Goal: Browse casually: Explore the website without a specific task or goal

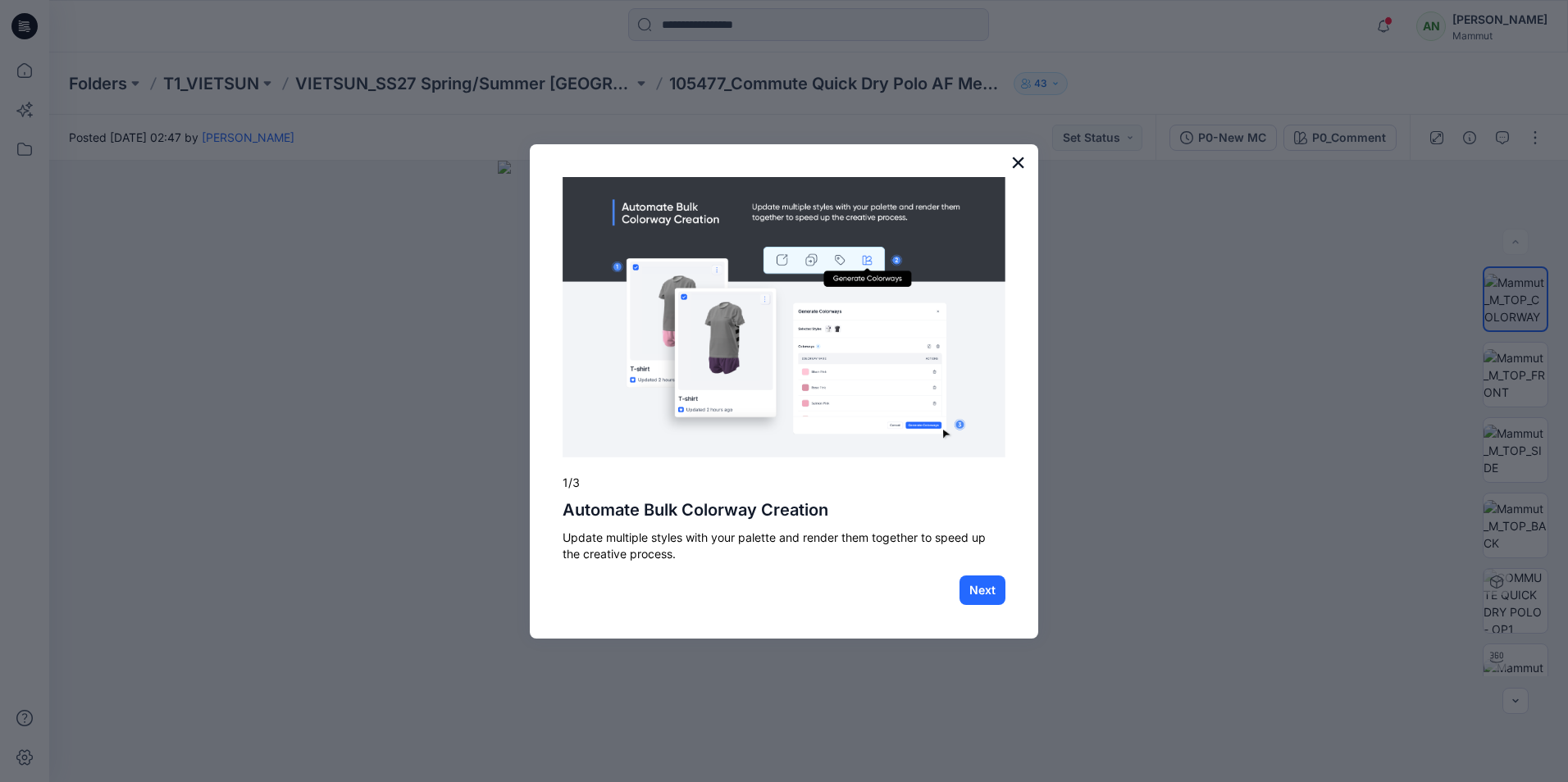
click at [1020, 162] on button "×" at bounding box center [1018, 162] width 15 height 26
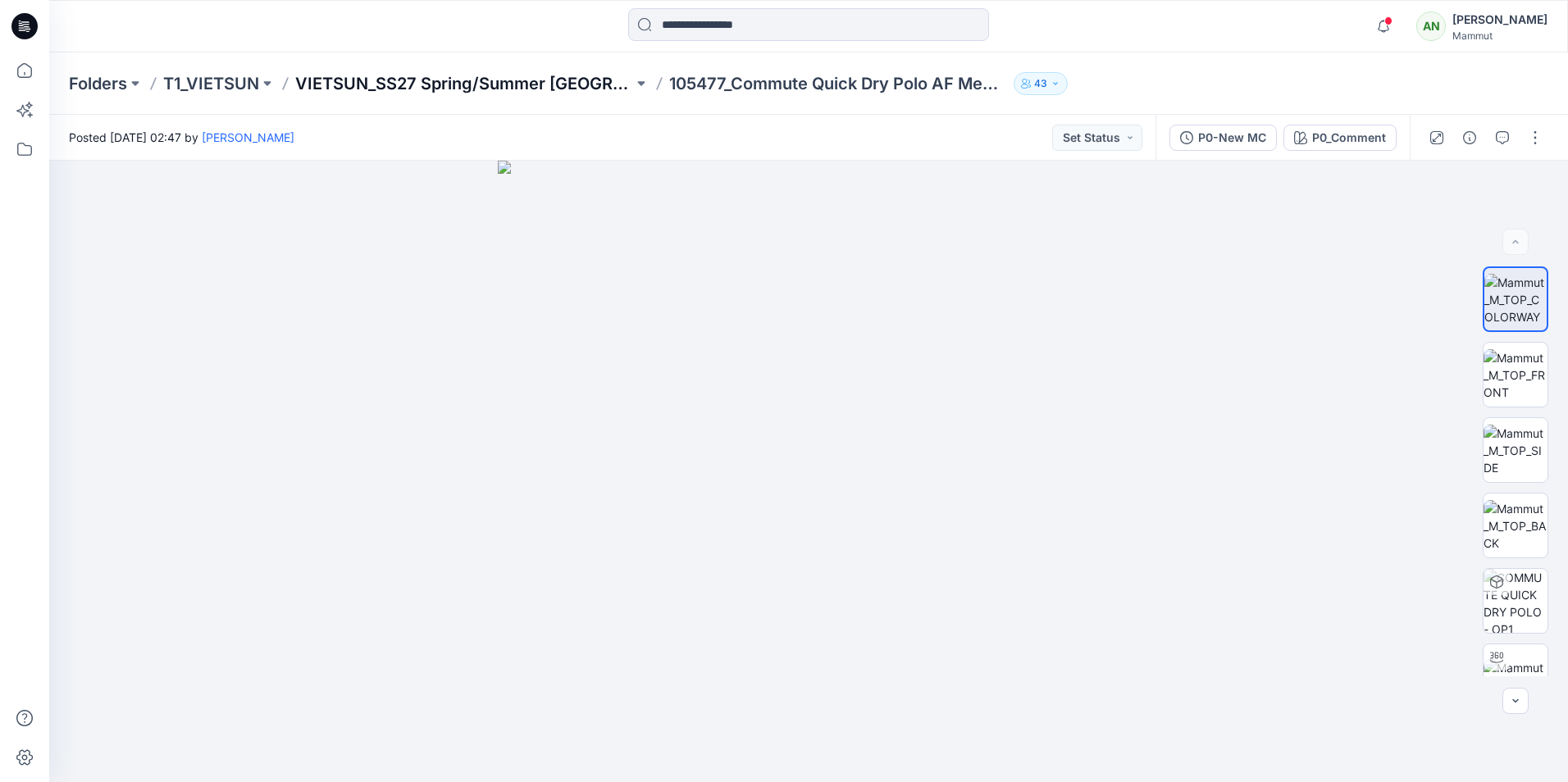
click at [466, 81] on p "VIETSUN_SS27 Spring/Summer [GEOGRAPHIC_DATA]" at bounding box center [463, 83] width 338 height 23
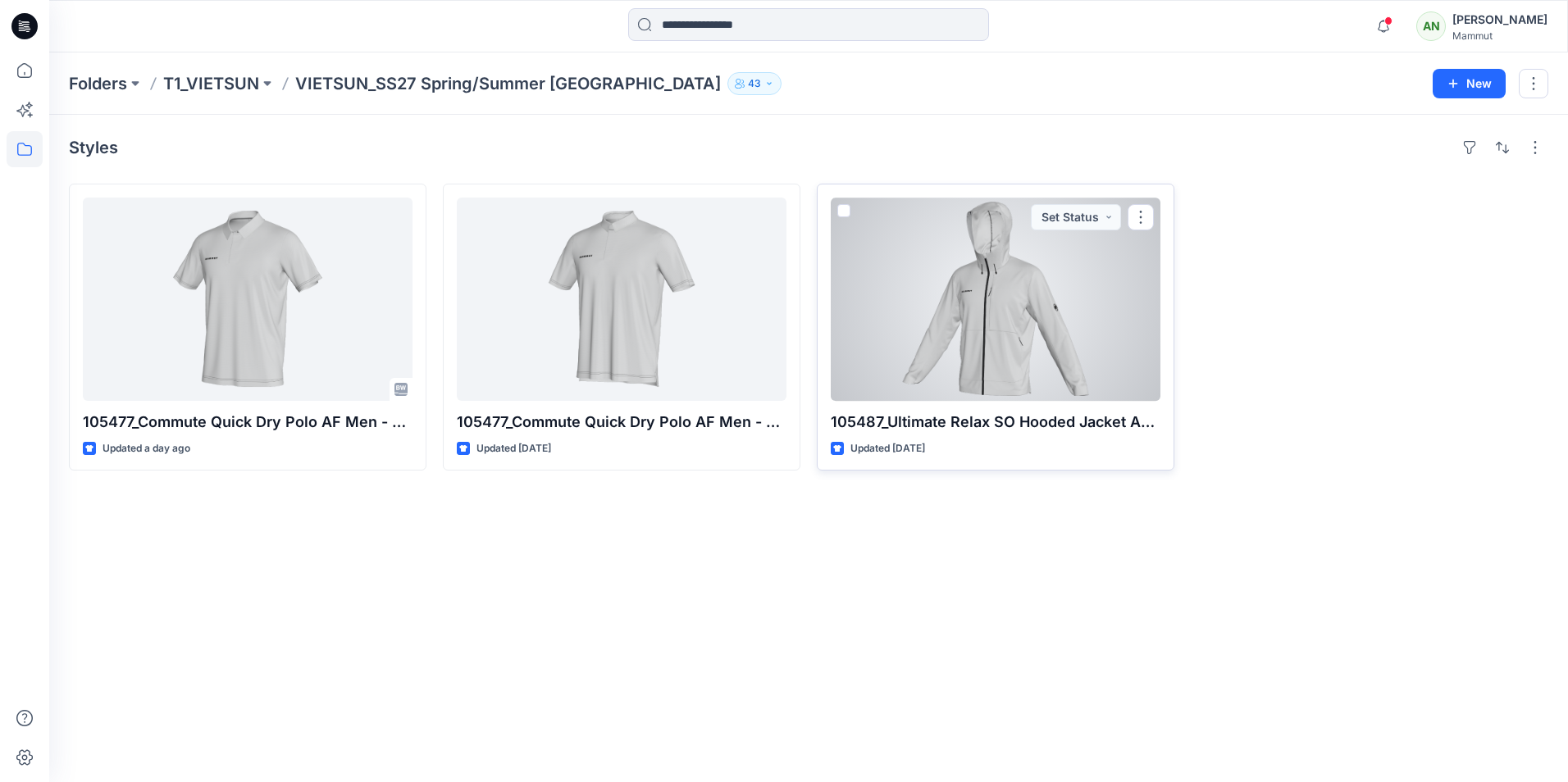
click at [975, 285] on div at bounding box center [996, 298] width 330 height 203
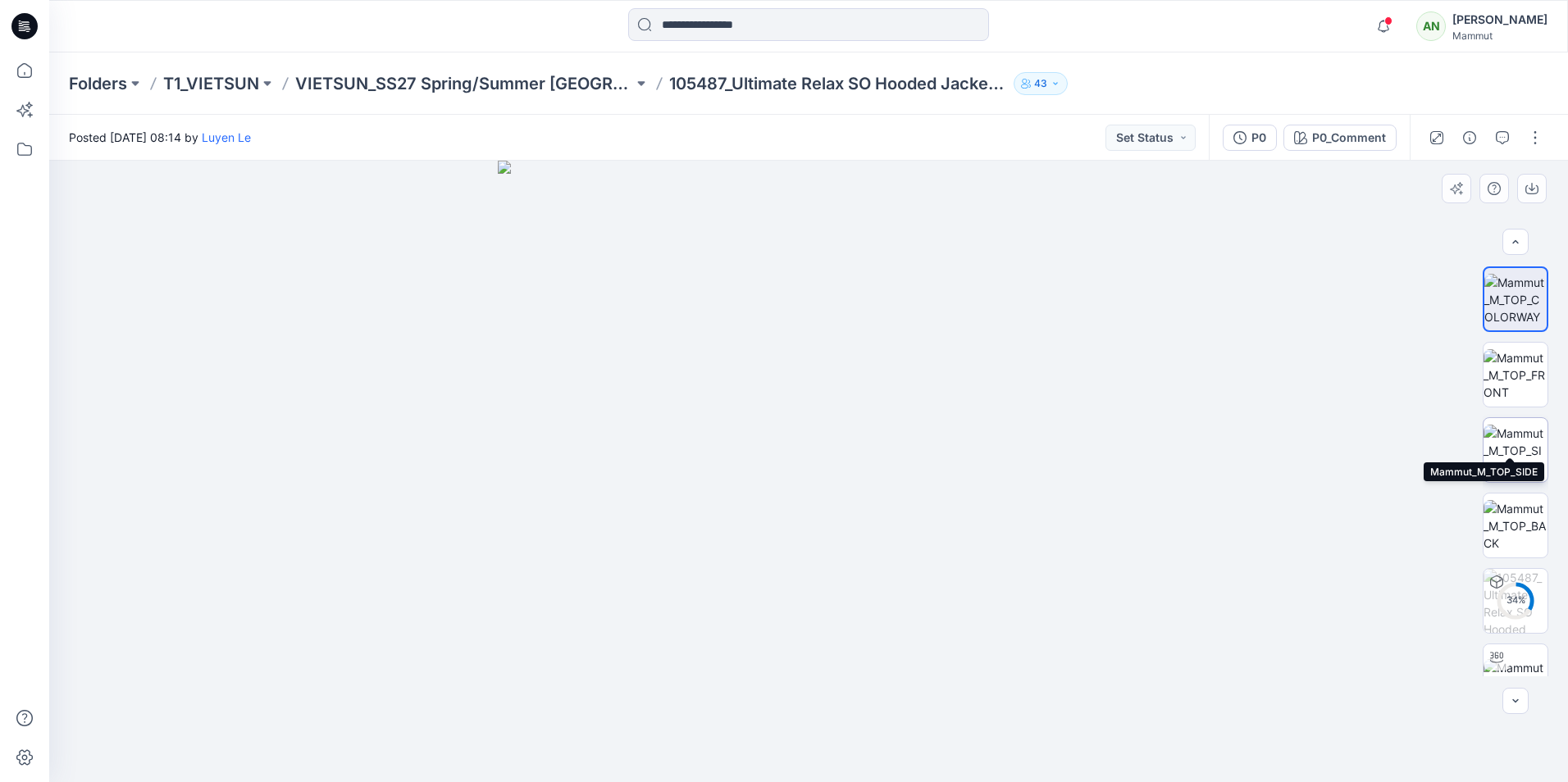
scroll to position [33, 0]
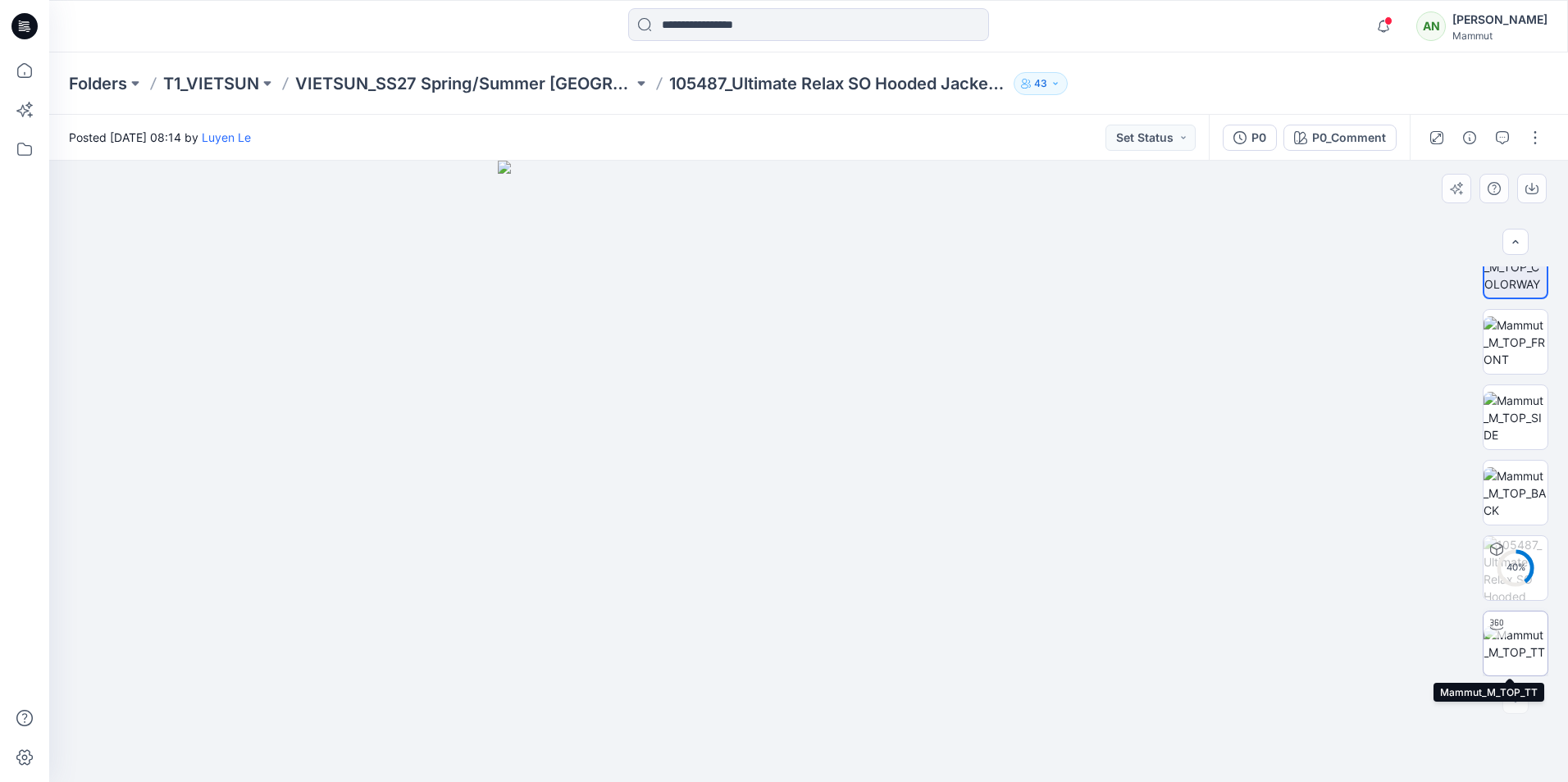
click at [1512, 640] on img at bounding box center [1515, 643] width 64 height 35
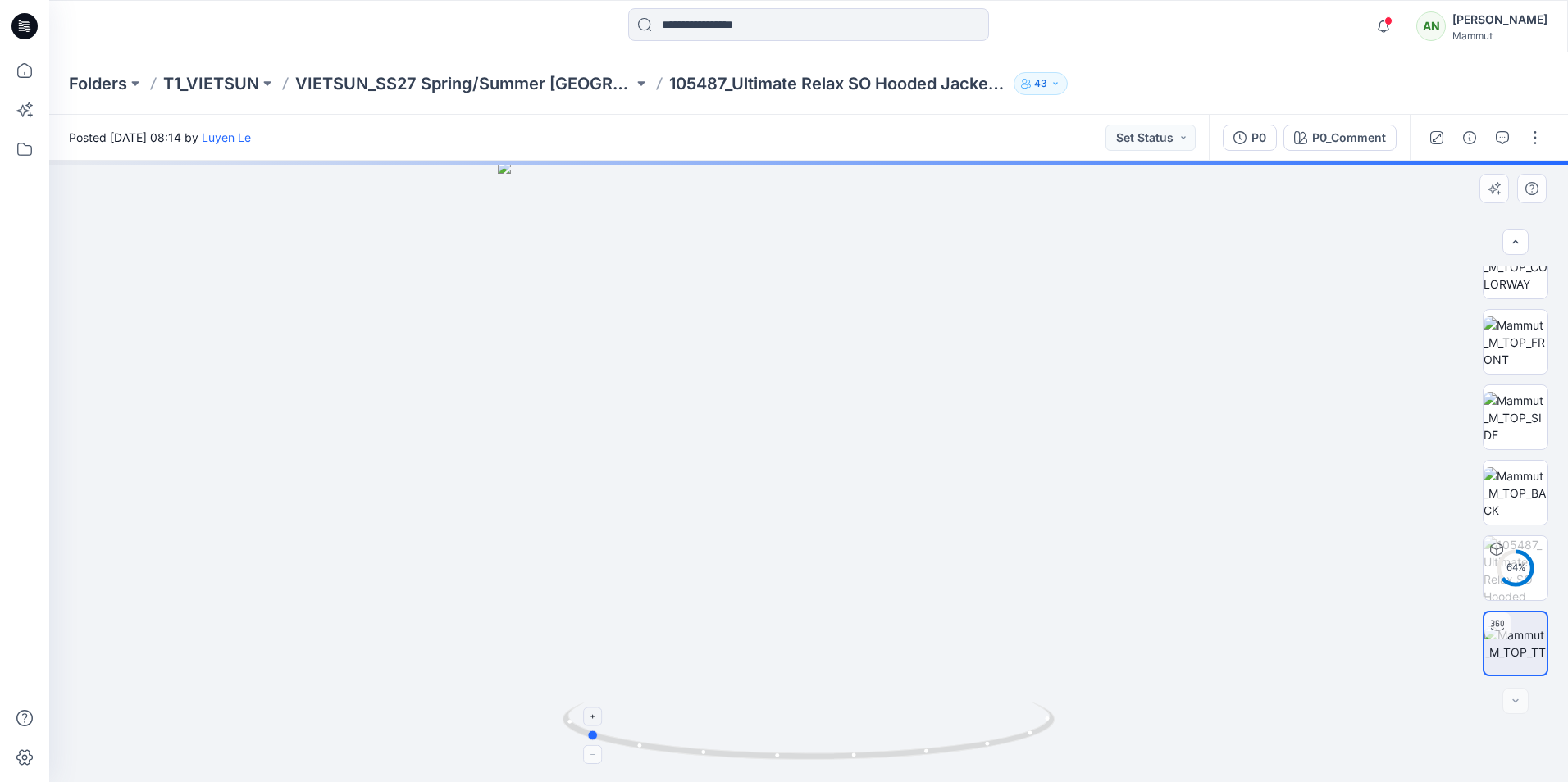
drag, startPoint x: 810, startPoint y: 758, endPoint x: 1031, endPoint y: 721, distance: 224.1
click at [1075, 742] on div at bounding box center [809, 471] width 1519 height 621
click at [1509, 488] on img at bounding box center [1515, 493] width 64 height 52
